Goal: Information Seeking & Learning: Learn about a topic

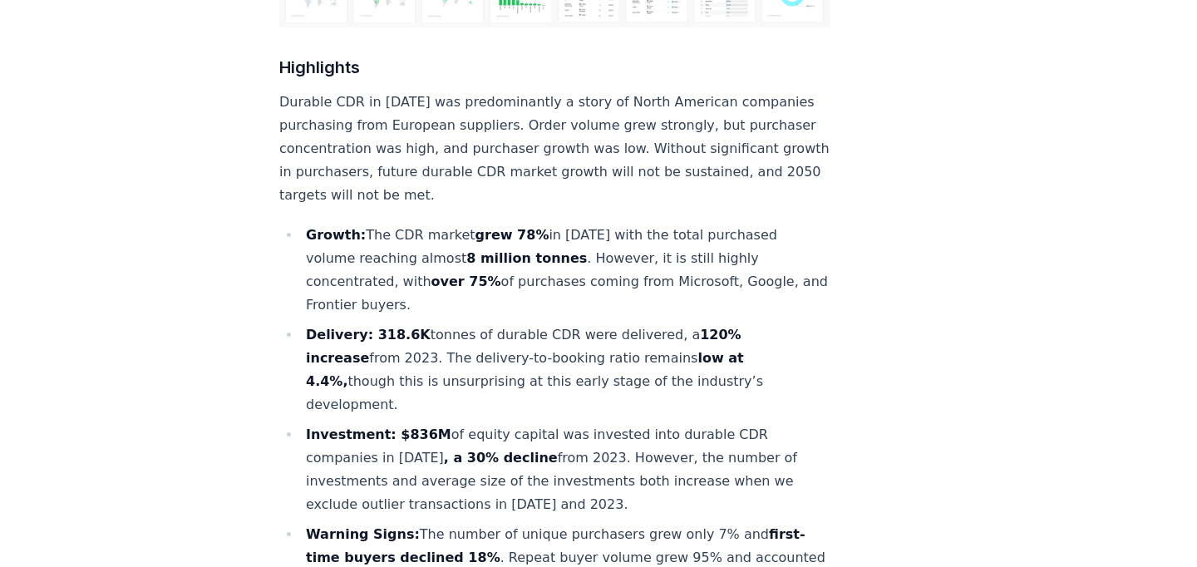
scroll to position [603, 0]
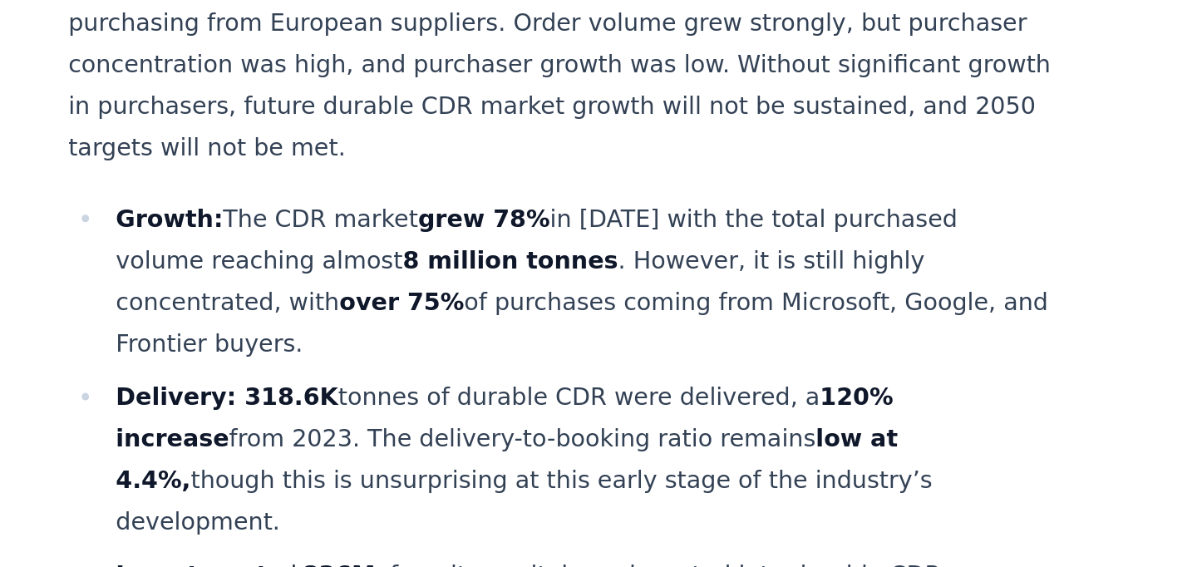
drag, startPoint x: 462, startPoint y: 215, endPoint x: 462, endPoint y: 251, distance: 35.7
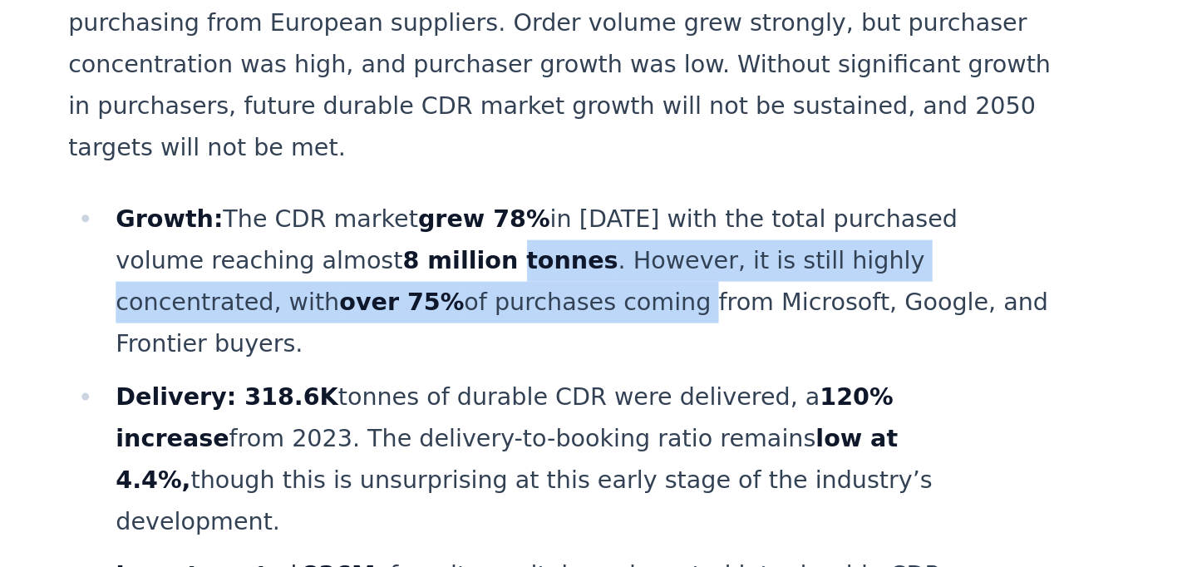
drag, startPoint x: 463, startPoint y: 217, endPoint x: 462, endPoint y: 249, distance: 31.6
click at [462, 249] on li "Growth: The CDR market grew 78% in [DATE] with the total purchased volume reach…" at bounding box center [565, 261] width 529 height 93
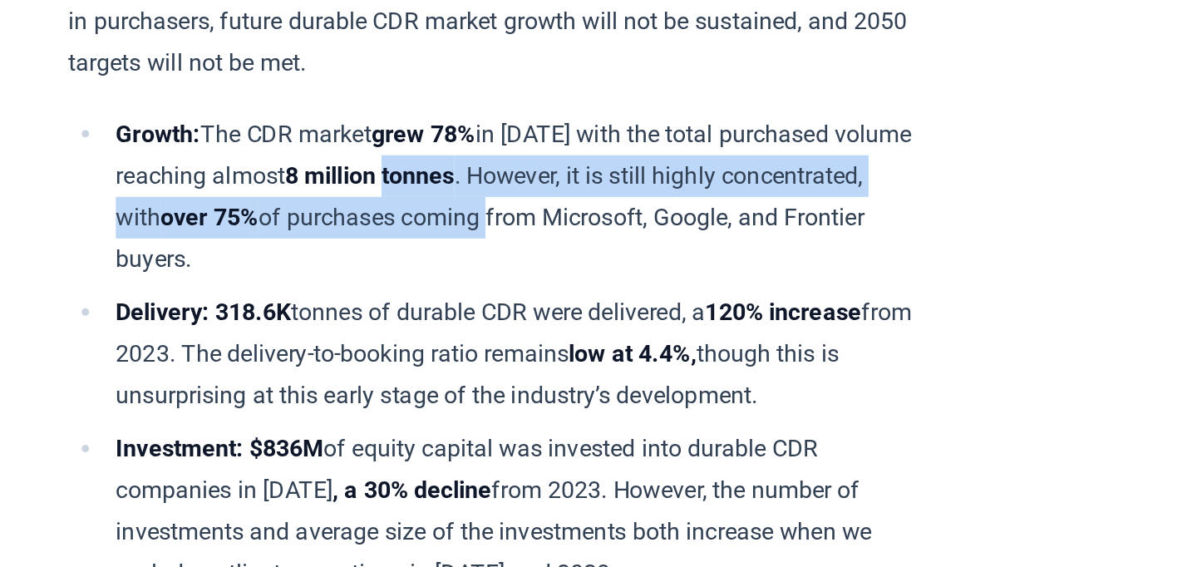
click at [462, 249] on li "Growth: The CDR market grew 78% in [DATE] with the total purchased volume reach…" at bounding box center [533, 214] width 465 height 93
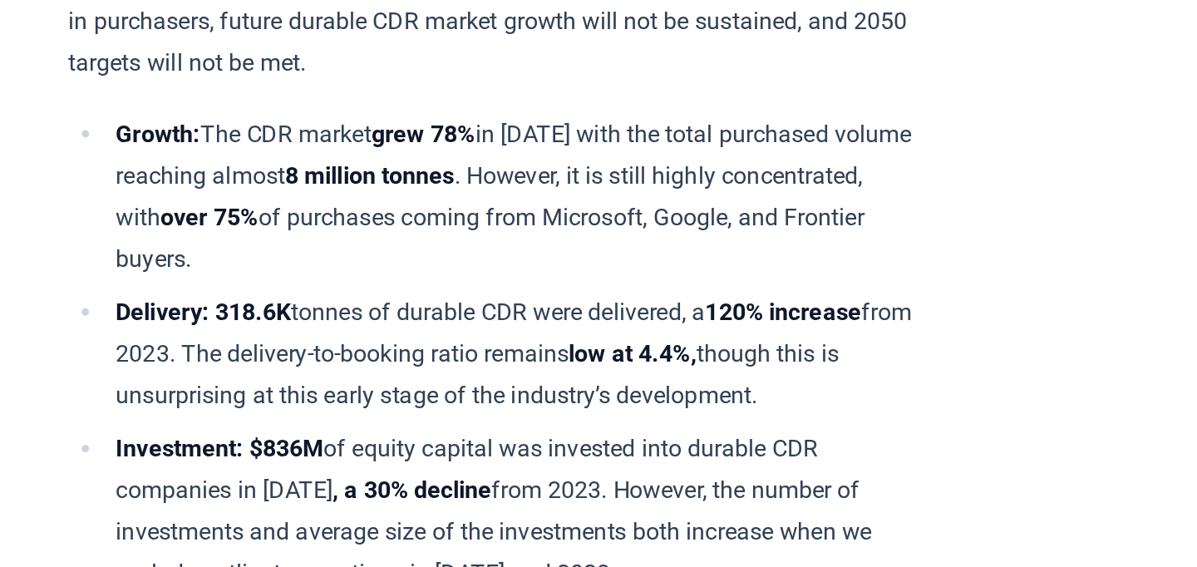
click at [462, 249] on li "Growth: The CDR market grew 78% in [DATE] with the total purchased volume reach…" at bounding box center [533, 214] width 465 height 93
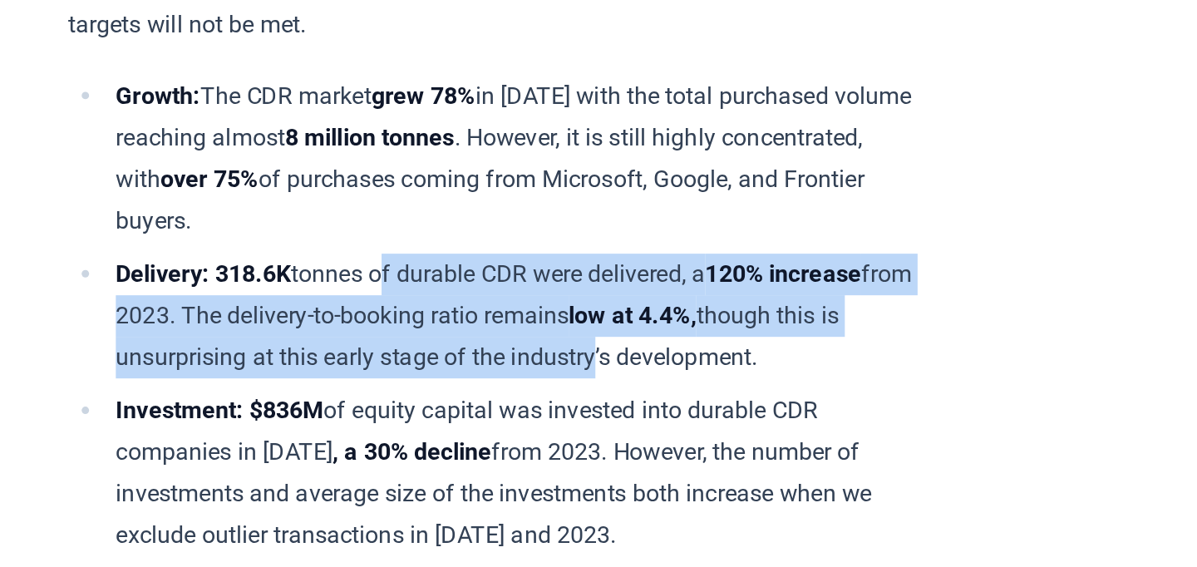
drag, startPoint x: 457, startPoint y: 272, endPoint x: 456, endPoint y: 315, distance: 43.2
click at [456, 315] on li "Delivery: 318.6K tonnes of durable CDR were delivered, a 120% increase from 202…" at bounding box center [533, 303] width 465 height 70
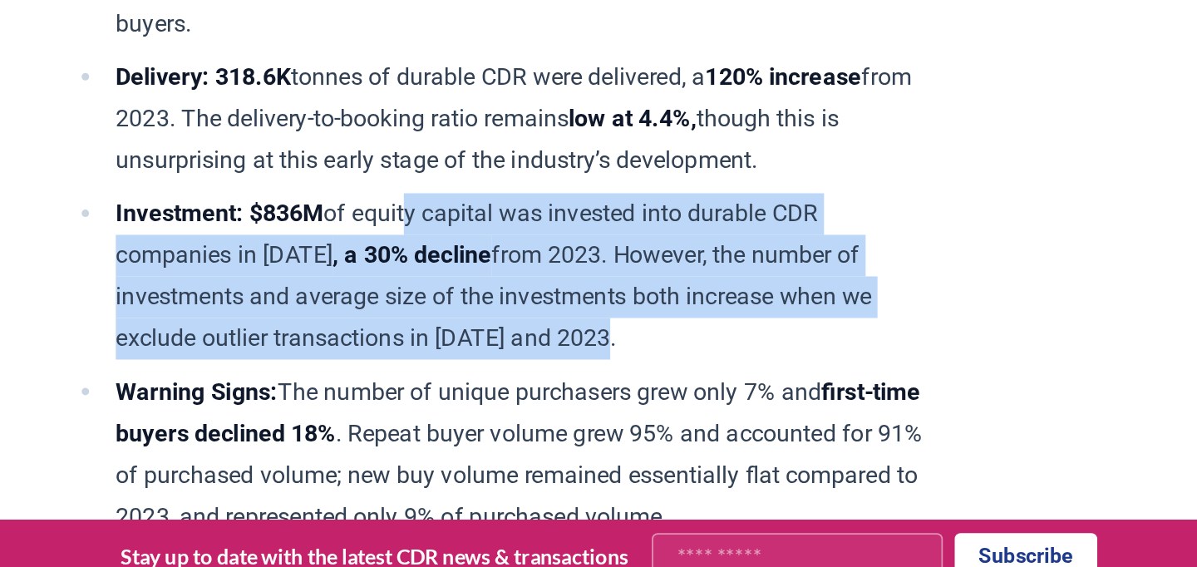
drag, startPoint x: 473, startPoint y: 356, endPoint x: 469, endPoint y: 422, distance: 66.6
click at [469, 422] on li "Investment: $836M of equity capital was invested into durable CDR companies in …" at bounding box center [533, 390] width 465 height 93
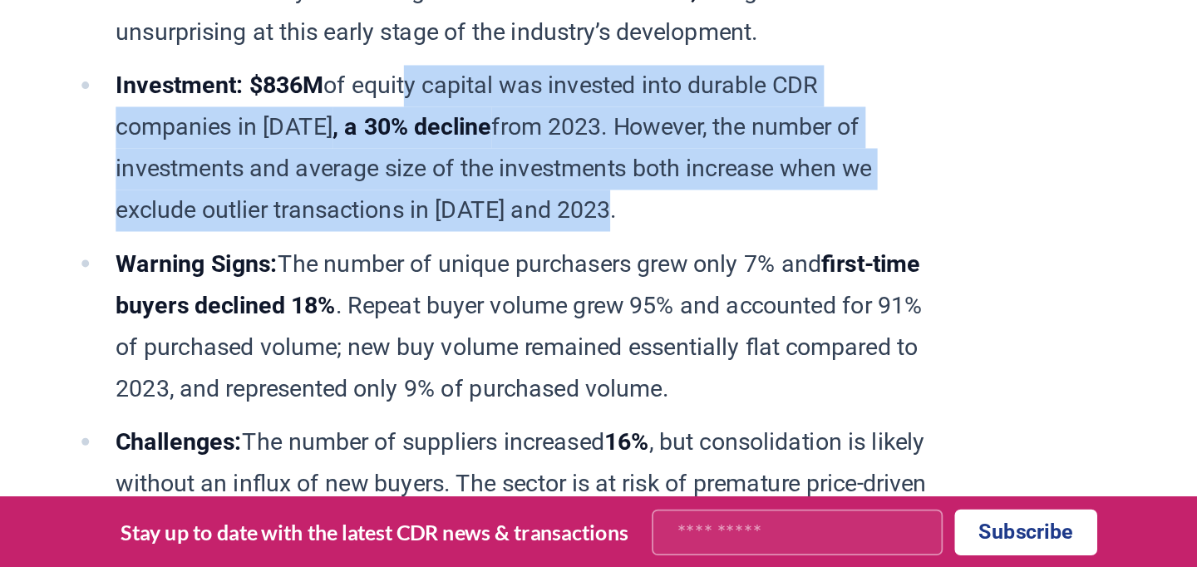
scroll to position [663, 0]
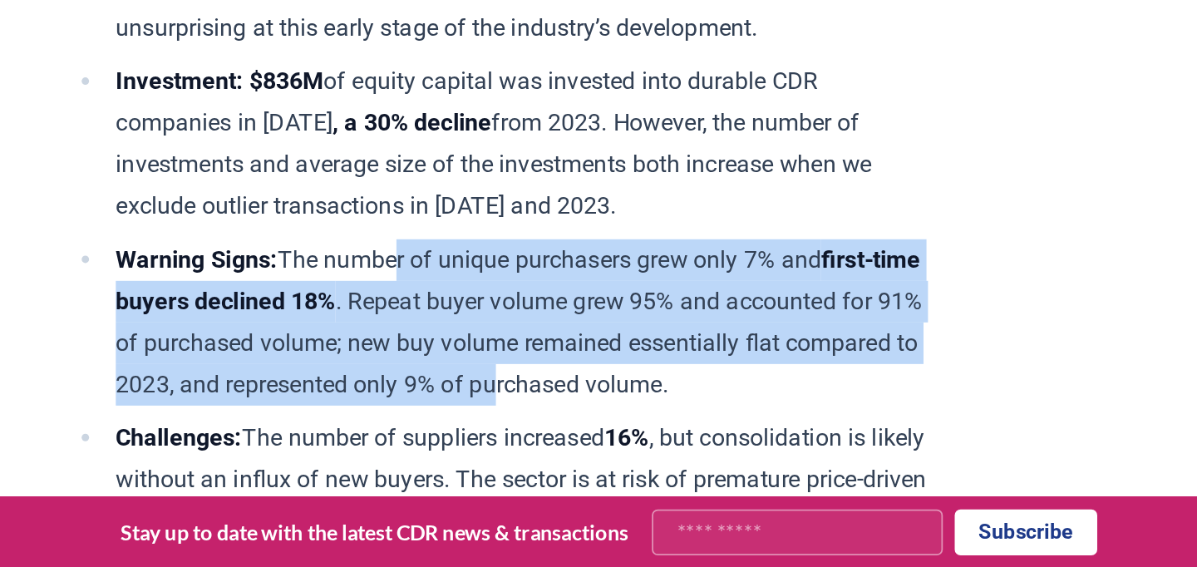
drag, startPoint x: 468, startPoint y: 380, endPoint x: 465, endPoint y: 475, distance: 95.6
click at [465, 471] on li "Warning Signs: The number of unique purchasers grew only 7% and first-time buye…" at bounding box center [533, 429] width 465 height 93
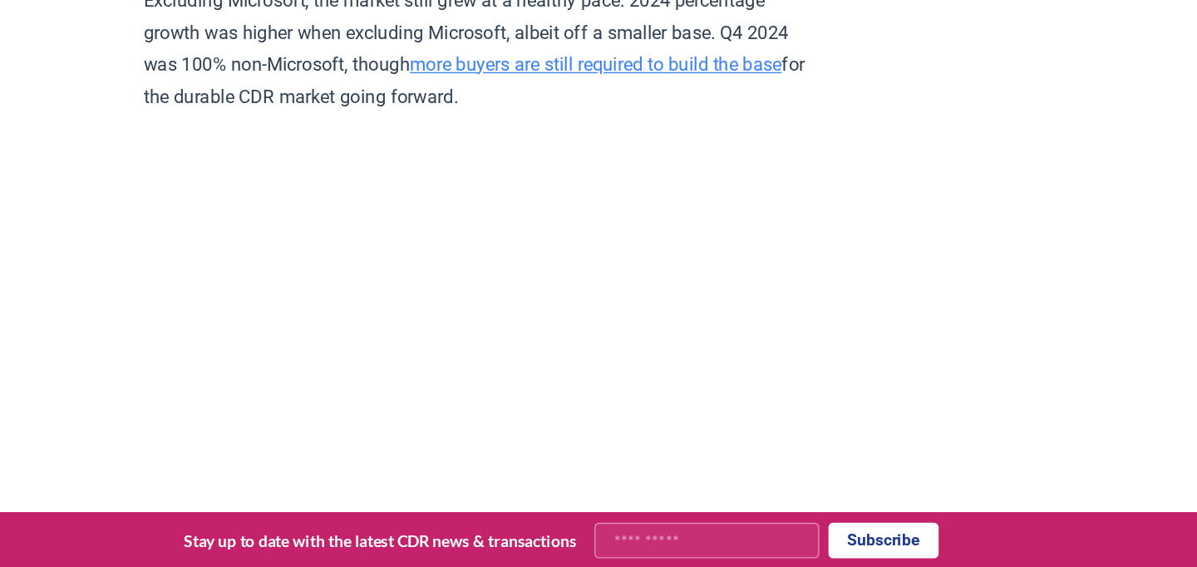
scroll to position [3186, 0]
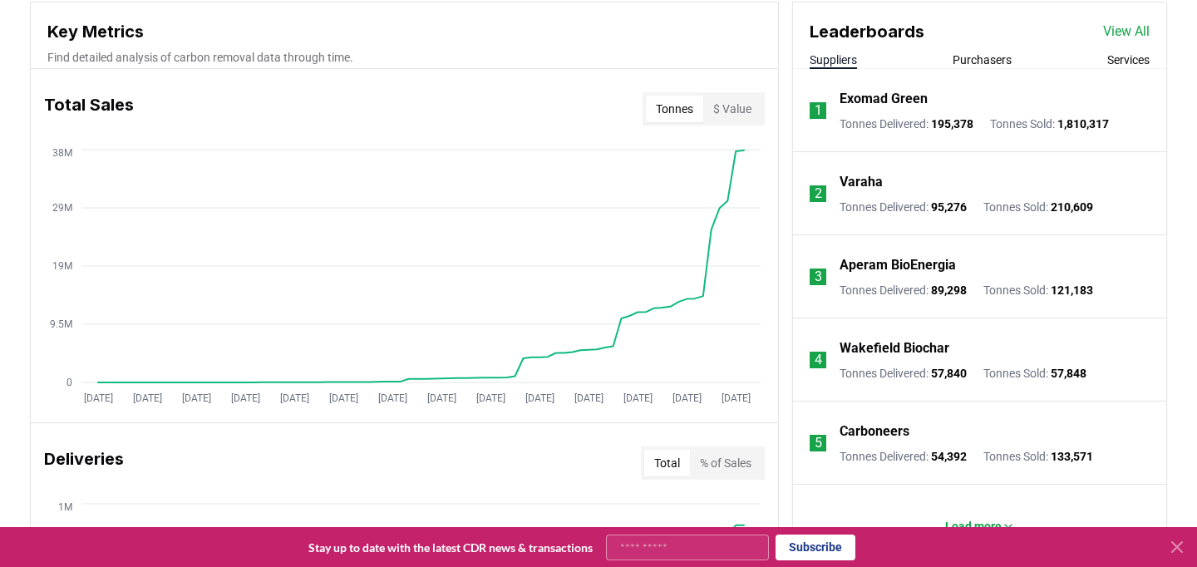
scroll to position [611, 0]
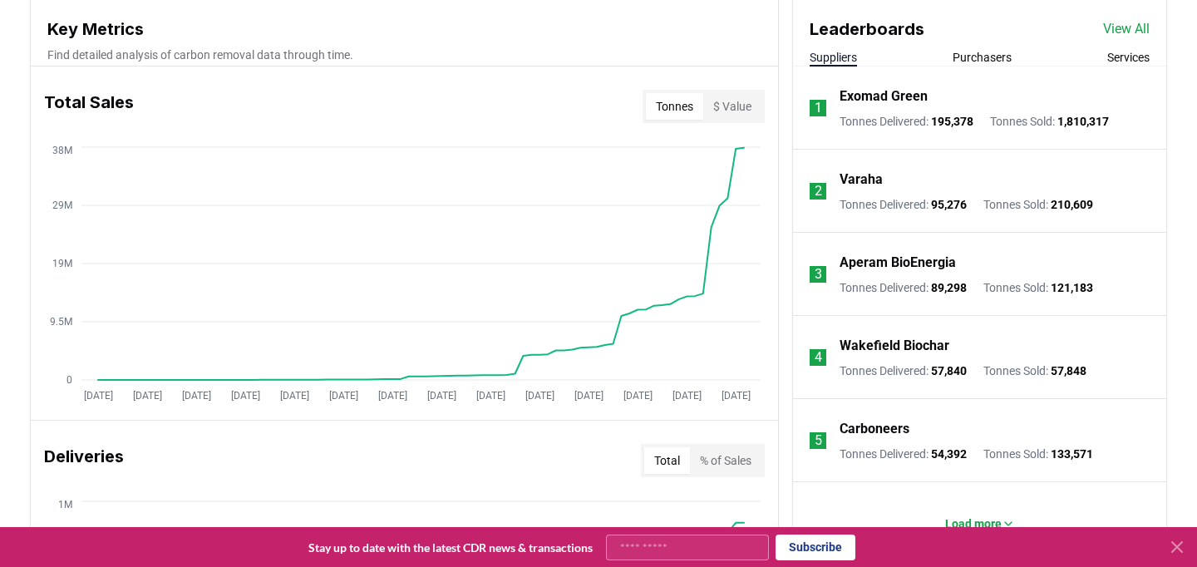
click at [730, 108] on button "$ Value" at bounding box center [732, 106] width 58 height 27
click at [668, 106] on button "Tonnes" at bounding box center [674, 106] width 57 height 27
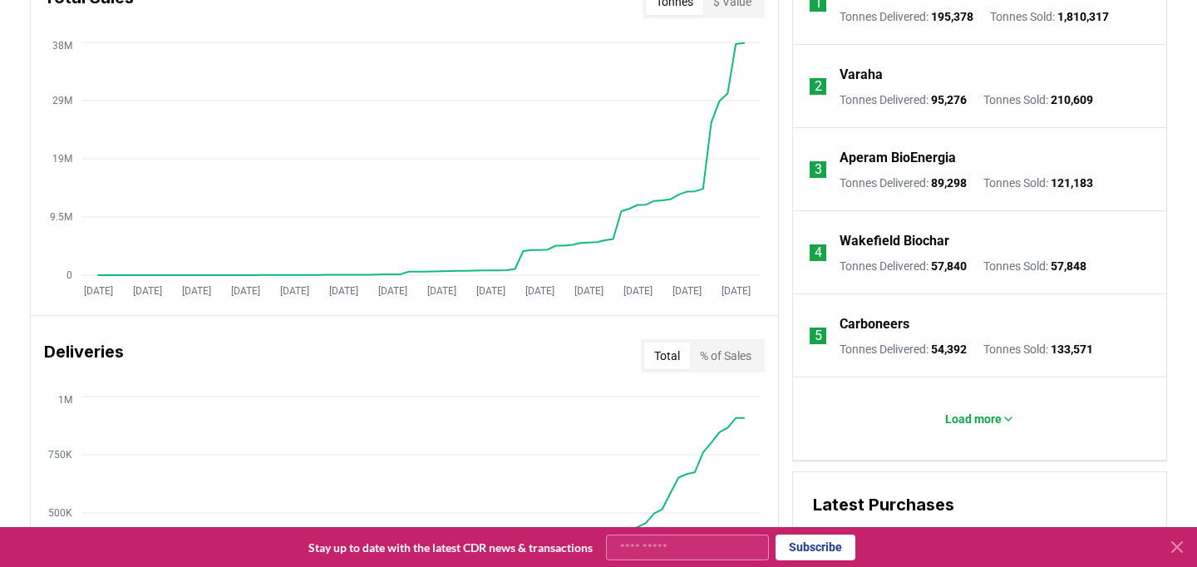
scroll to position [880, 0]
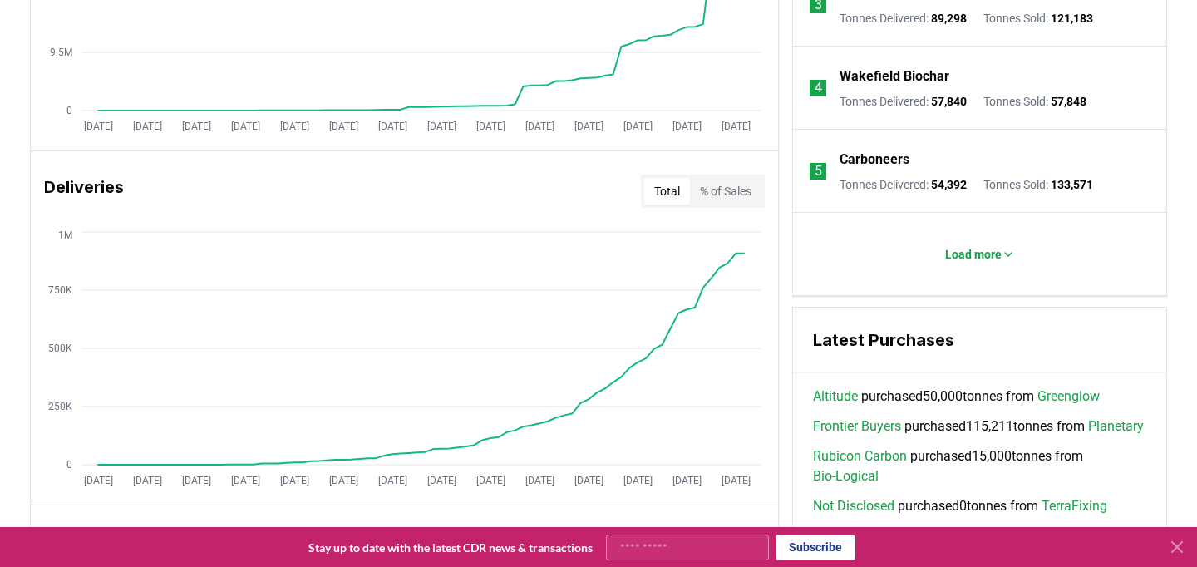
click at [710, 190] on button "% of Sales" at bounding box center [725, 191] width 71 height 27
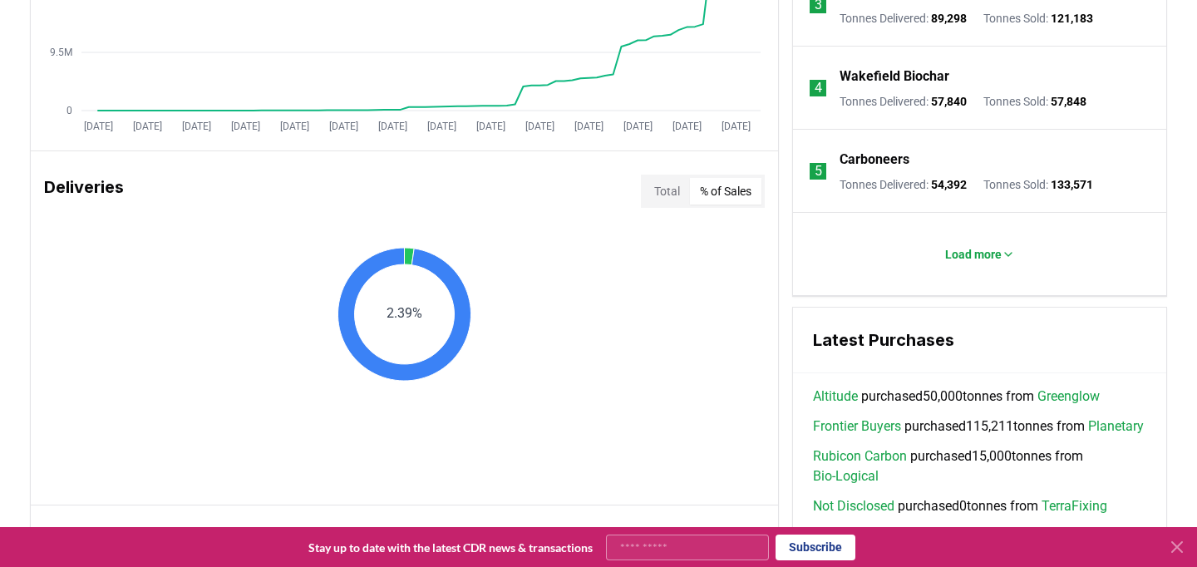
click at [647, 189] on button "Total" at bounding box center [667, 191] width 46 height 27
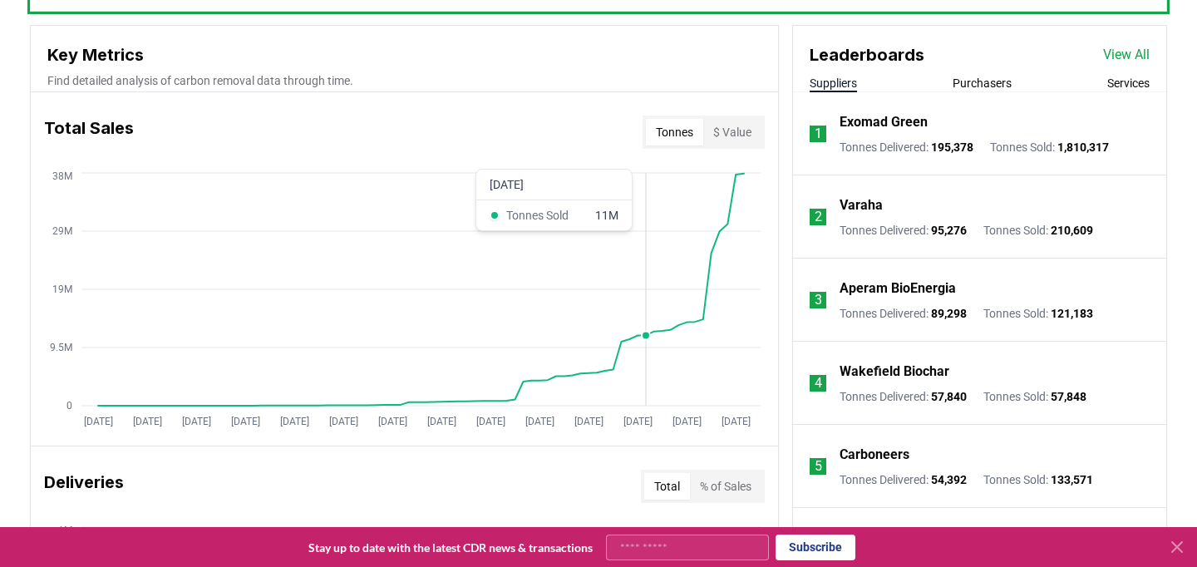
scroll to position [504, 0]
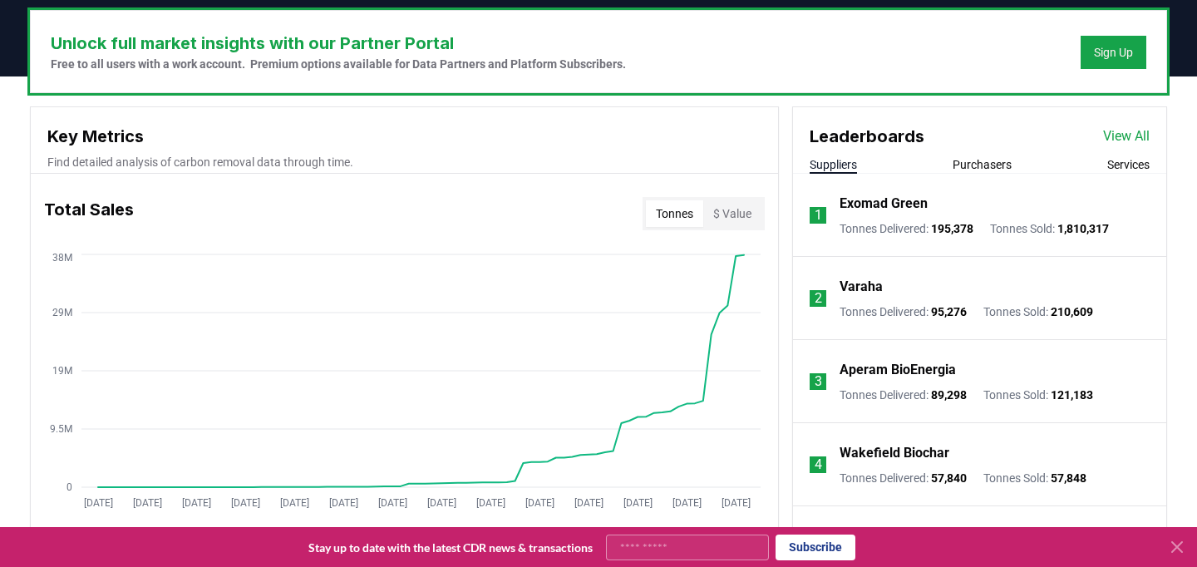
click at [731, 230] on div "Total Sales Tonnes $ Value" at bounding box center [404, 214] width 747 height 60
click at [732, 220] on button "$ Value" at bounding box center [732, 213] width 58 height 27
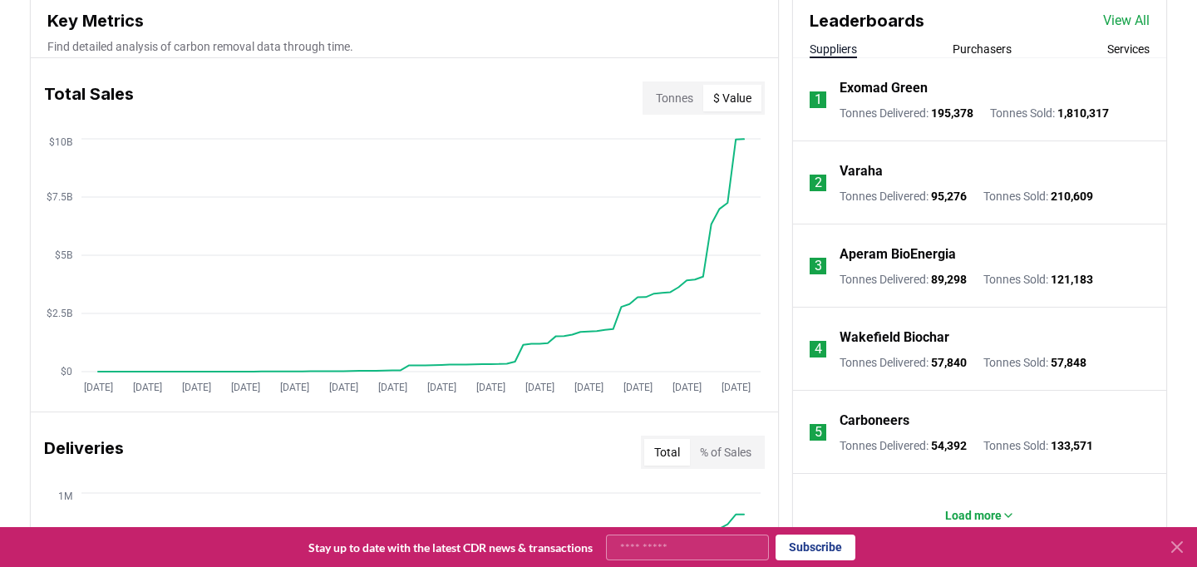
scroll to position [618, 0]
click at [674, 103] on button "Tonnes" at bounding box center [674, 99] width 57 height 27
click at [718, 100] on button "$ Value" at bounding box center [732, 99] width 58 height 27
click at [667, 98] on button "Tonnes" at bounding box center [674, 99] width 57 height 27
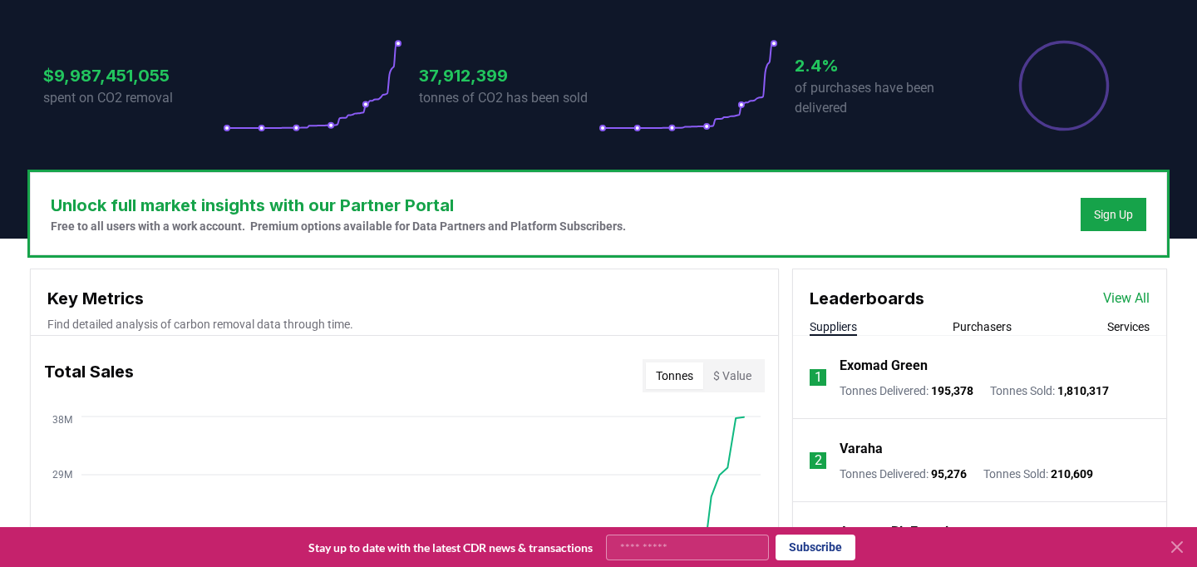
scroll to position [179, 0]
